Goal: Task Accomplishment & Management: Manage account settings

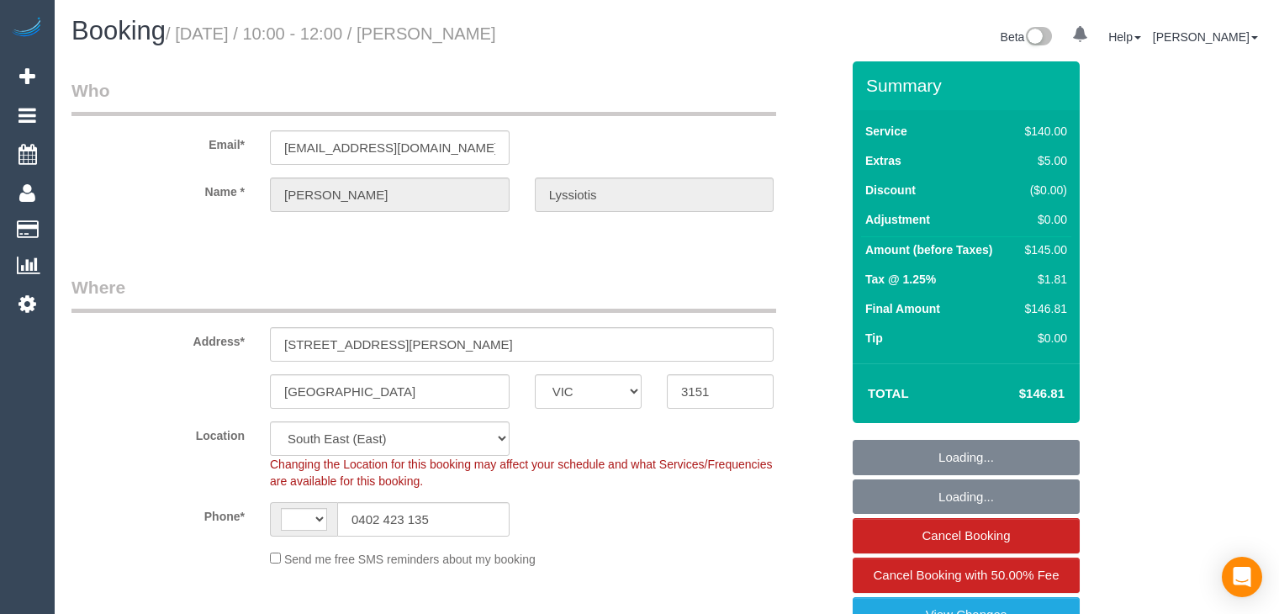
select select "VIC"
select select "object:729"
select select "string:AU"
select select "number:29"
select select "number:14"
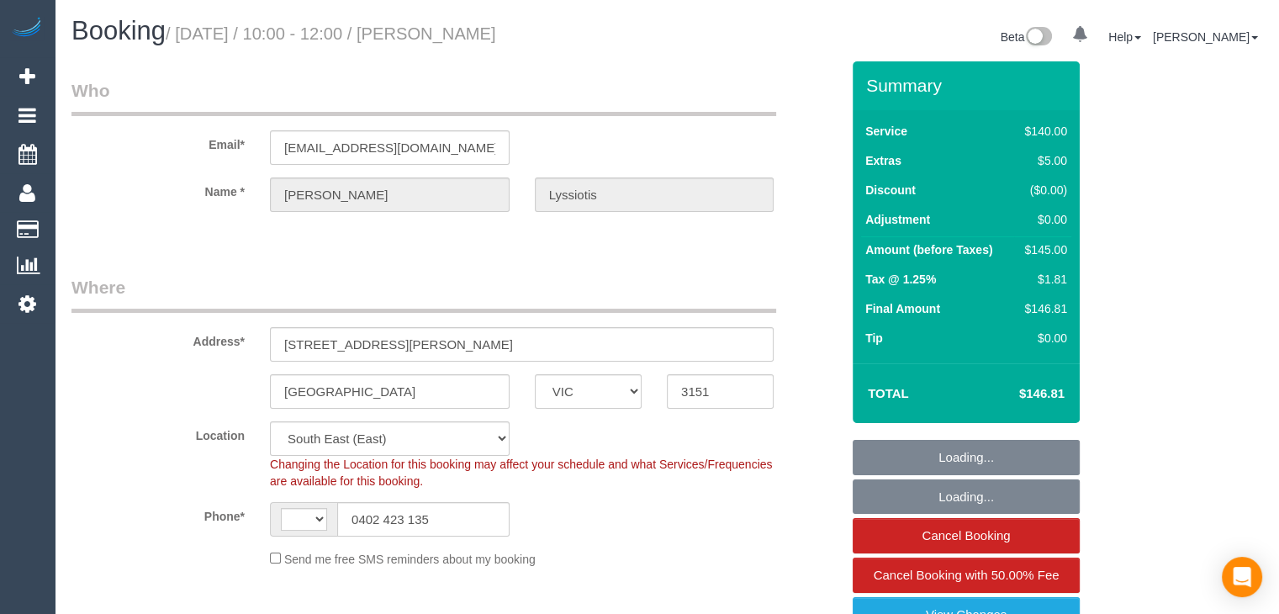
select select "number:19"
select select "number:22"
select select "spot1"
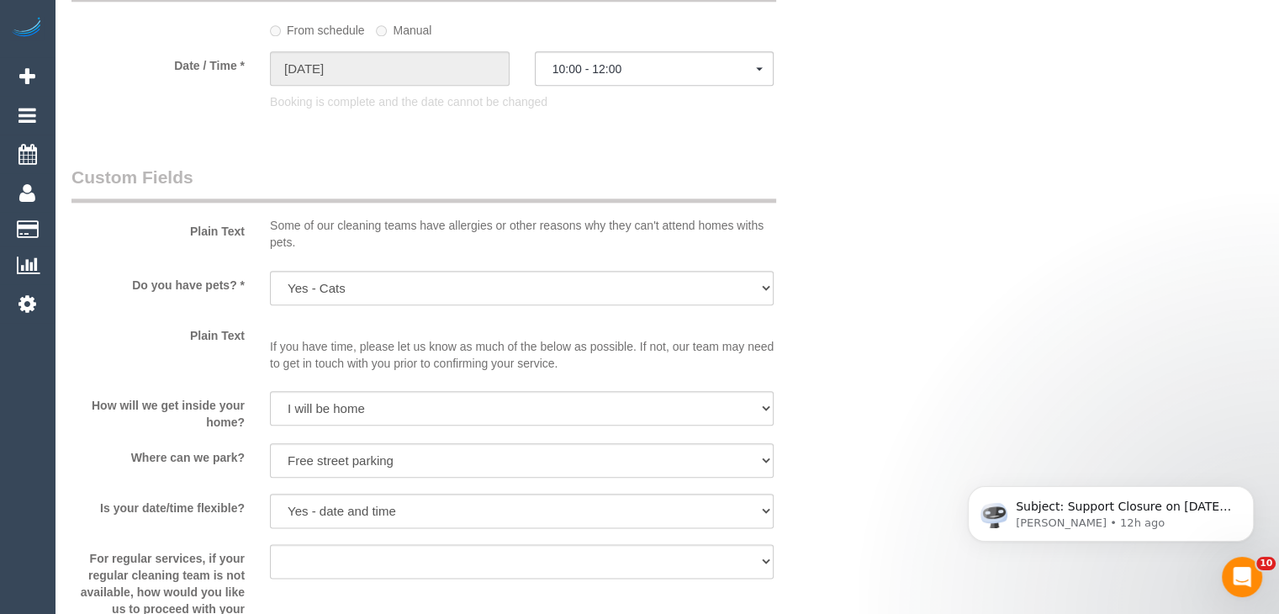
scroll to position [2018, 0]
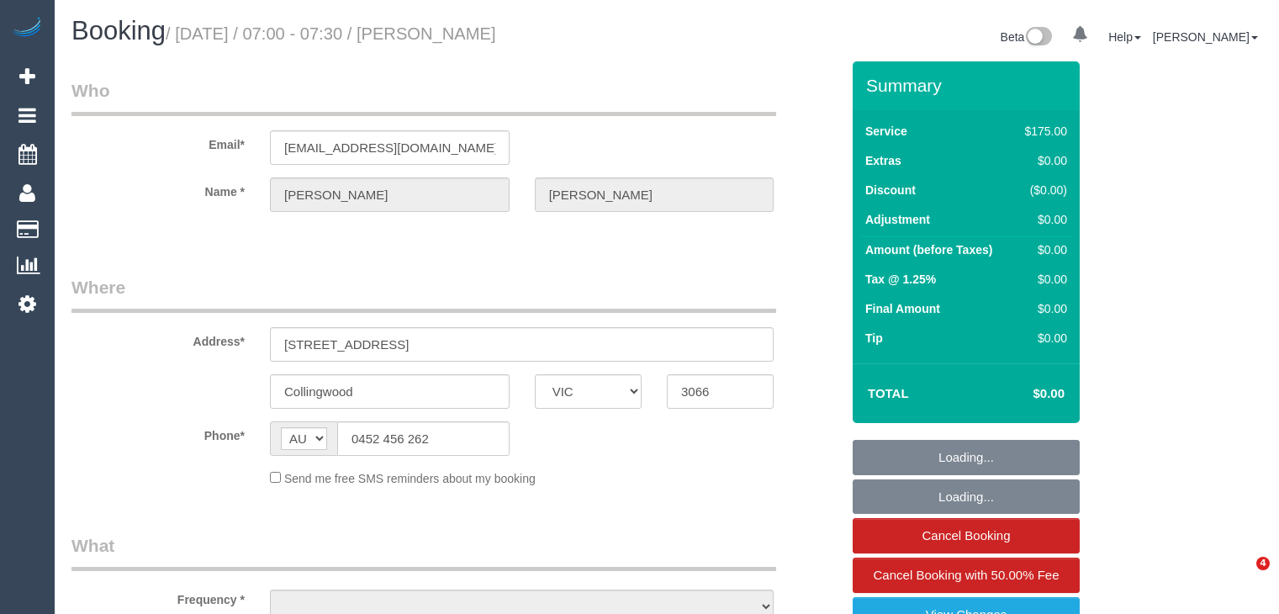
select select "VIC"
select select "object:537"
select select "string:stripe-pm_1RvpIv2GScqysDRVHrd82KGu"
select select "number:27"
select select "number:14"
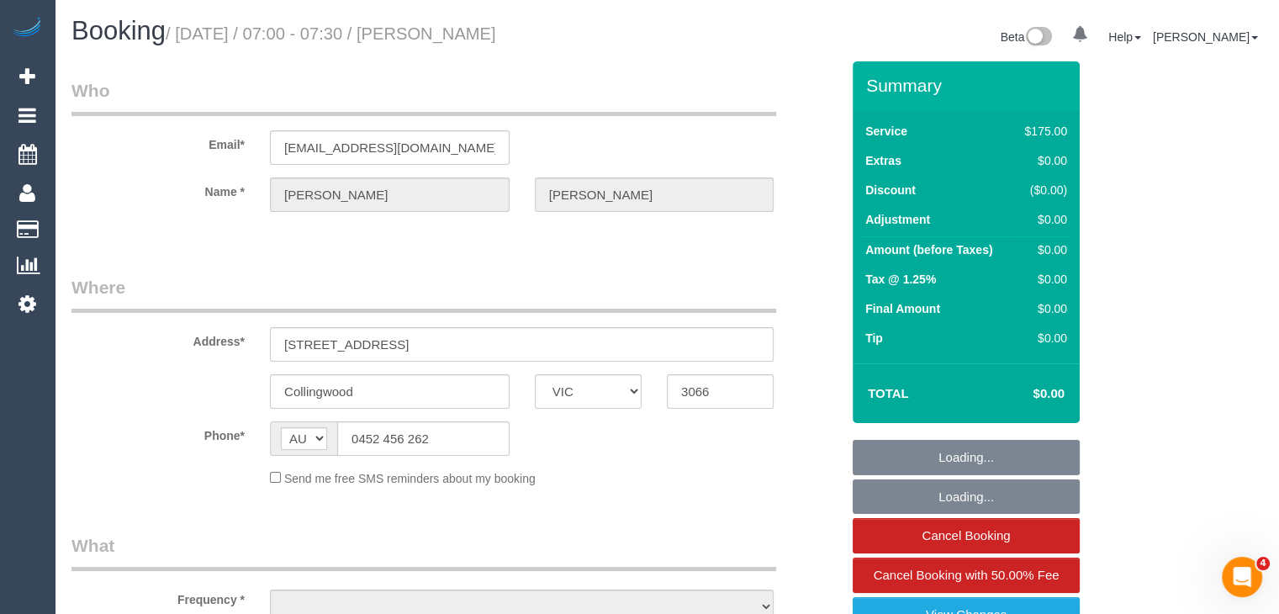
select select "number:19"
select select "number:25"
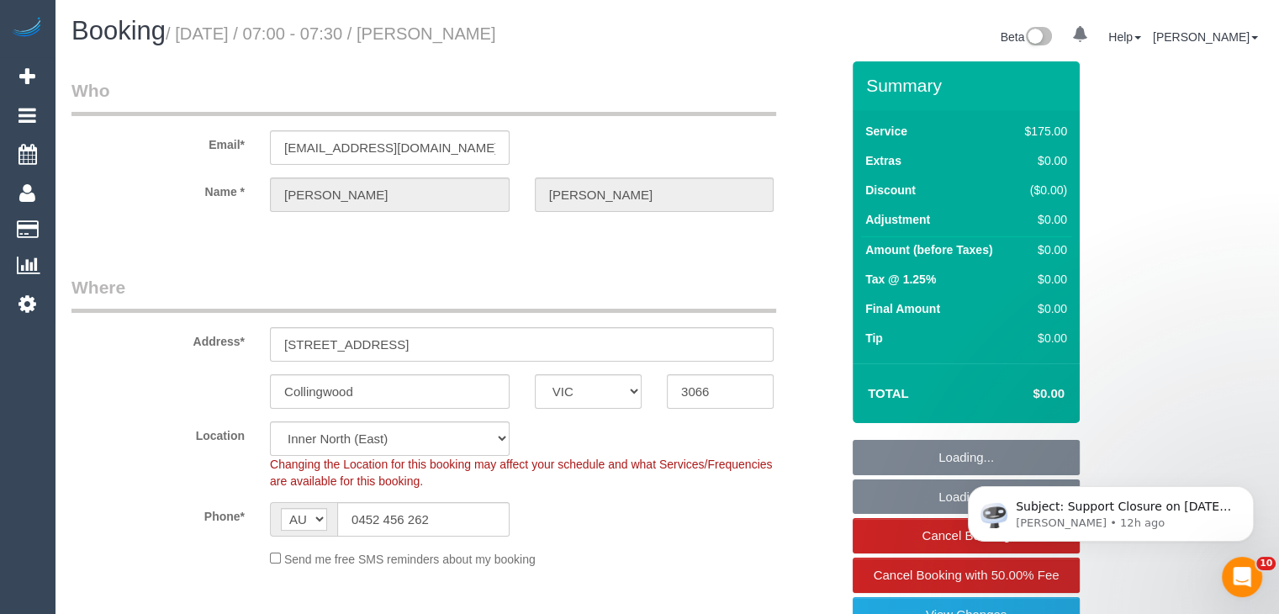
select select "150"
select select "object:1678"
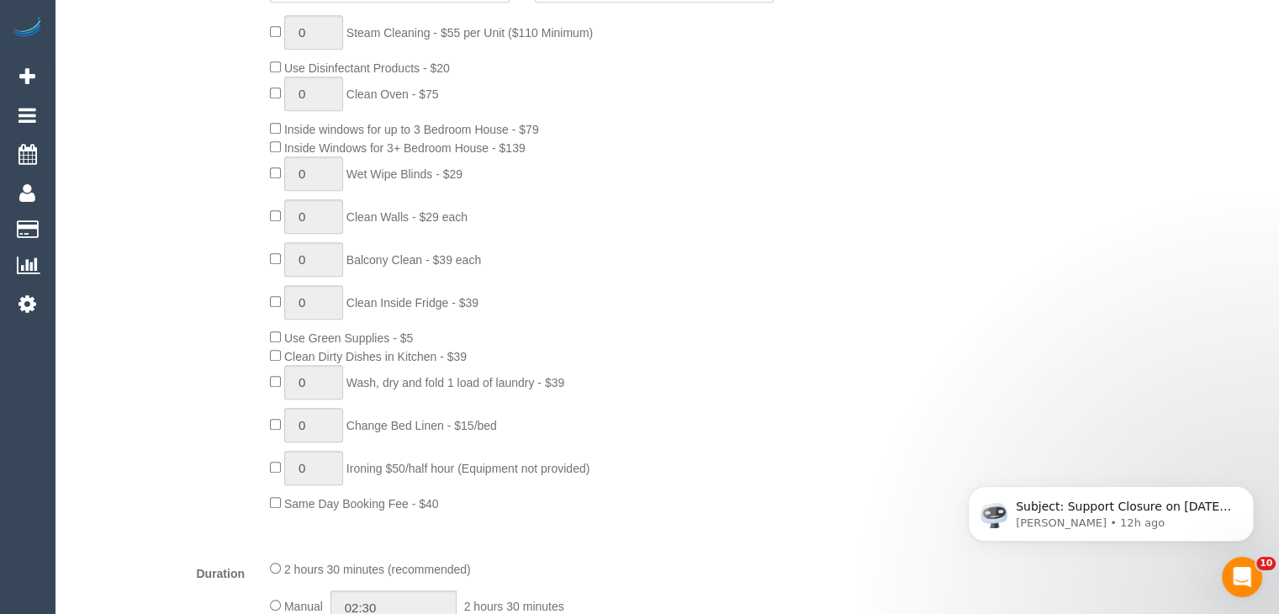
scroll to position [841, 0]
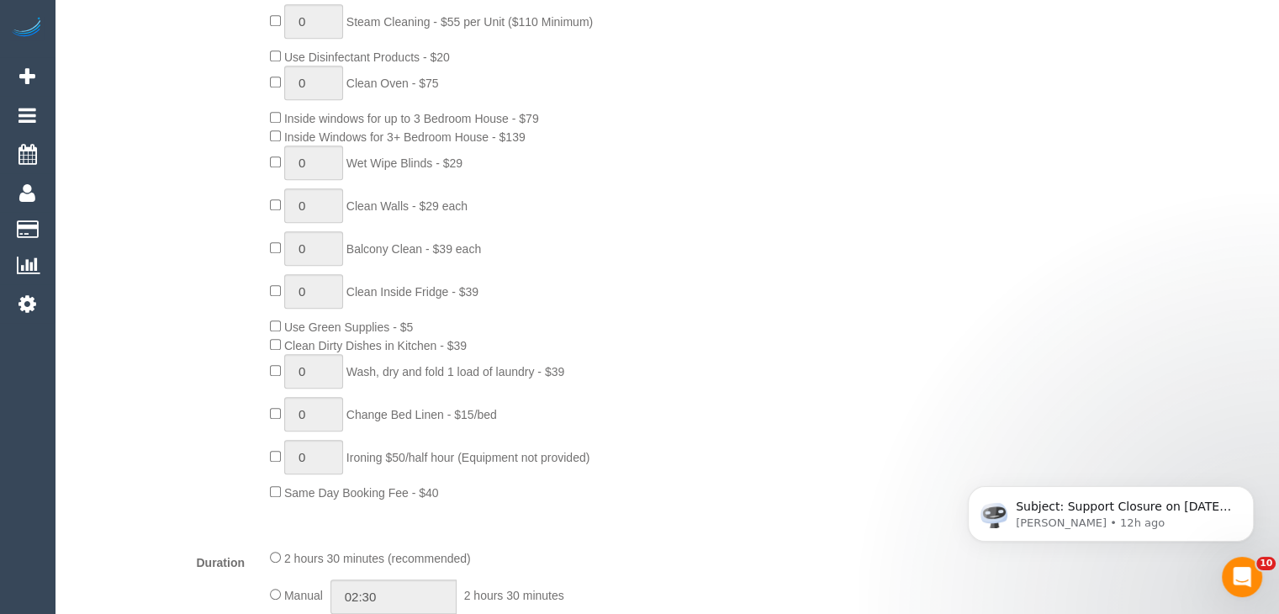
click at [622, 257] on div "0 Steam Cleaning - $55 per Unit ($110 Minimum) Use Disinfectant Products - $20 …" at bounding box center [554, 252] width 595 height 497
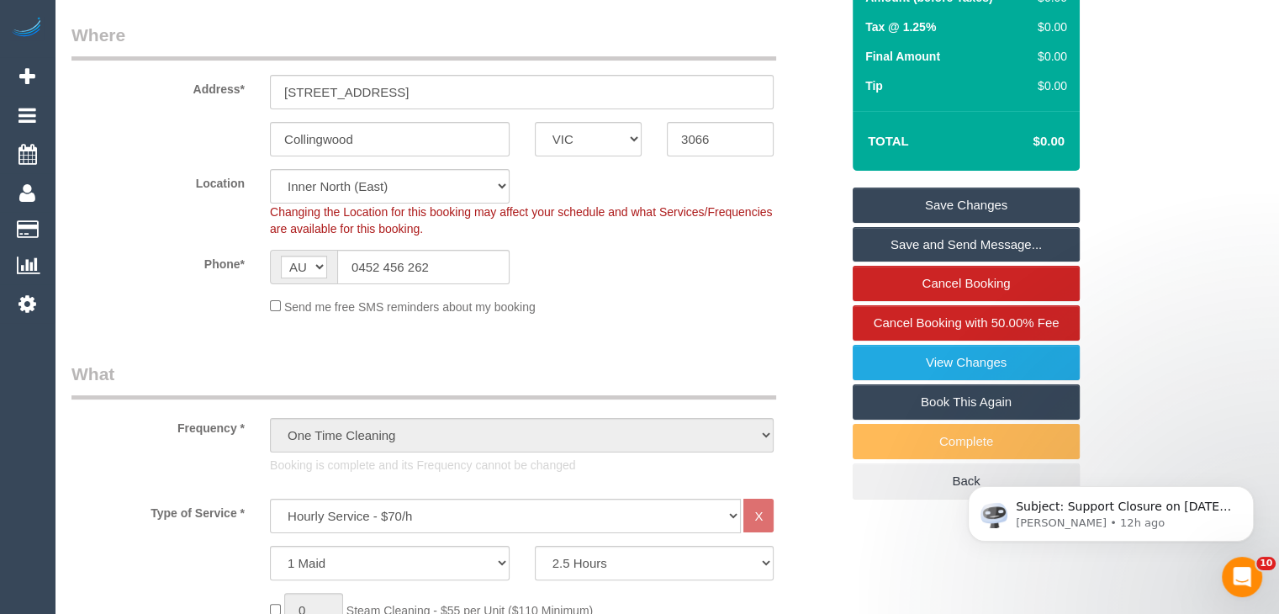
scroll to position [0, 0]
